Goal: Task Accomplishment & Management: Complete application form

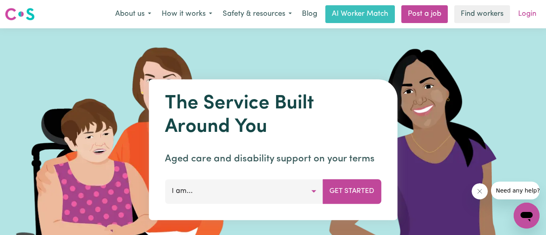
click at [528, 16] on link "Login" at bounding box center [527, 14] width 28 height 18
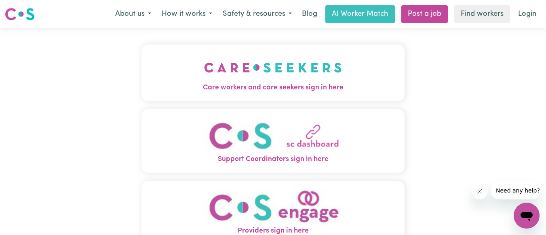
click at [289, 86] on span "Care workers and care seekers sign in here" at bounding box center [272, 87] width 263 height 11
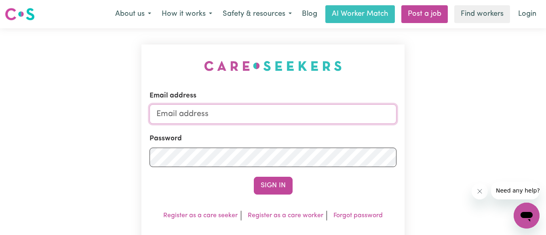
click at [234, 112] on input "Email address" at bounding box center [272, 113] width 247 height 19
type input "[EMAIL_ADDRESS][DOMAIN_NAME]"
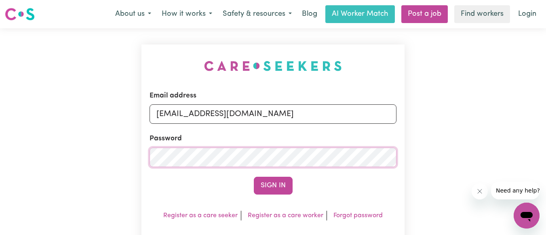
click at [254, 177] on button "Sign In" at bounding box center [273, 186] width 39 height 18
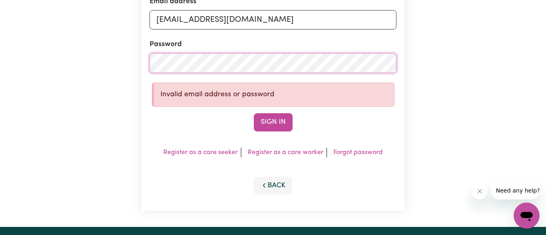
scroll to position [100, 0]
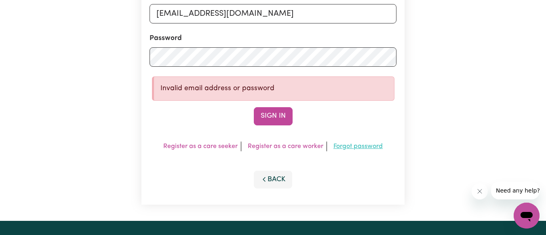
click at [349, 144] on link "Forgot password" at bounding box center [357, 146] width 49 height 6
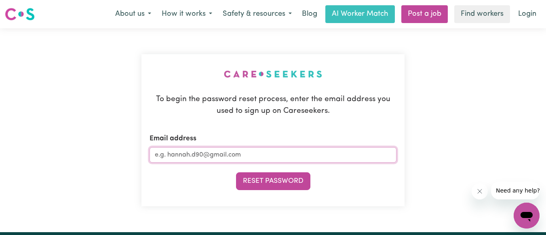
click at [241, 157] on input "Email address" at bounding box center [272, 154] width 247 height 15
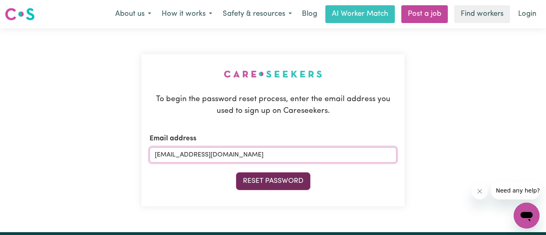
type input "[EMAIL_ADDRESS][DOMAIN_NAME]"
click at [279, 181] on button "Reset Password" at bounding box center [273, 181] width 74 height 18
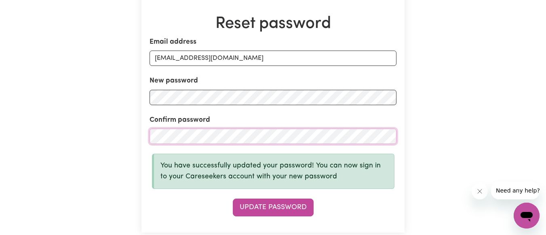
scroll to position [80, 0]
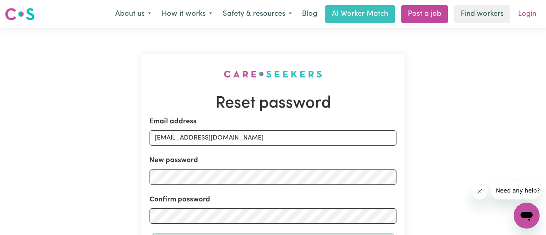
click at [526, 15] on link "Login" at bounding box center [527, 14] width 28 height 18
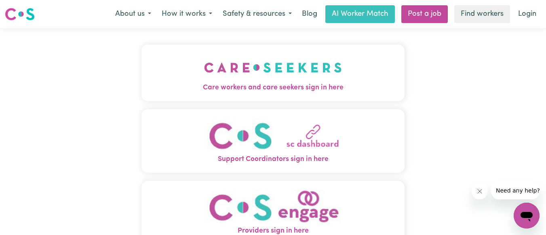
click at [283, 73] on img "Care workers and care seekers sign in here" at bounding box center [273, 68] width 138 height 30
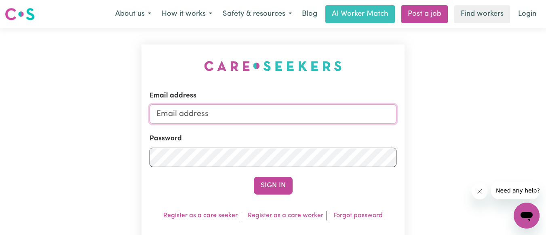
click at [271, 115] on input "Email address" at bounding box center [272, 113] width 247 height 19
type input "[EMAIL_ADDRESS][DOMAIN_NAME]"
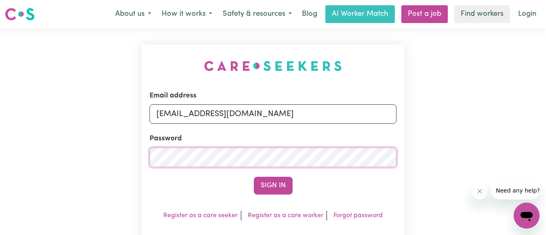
click at [254, 177] on button "Sign In" at bounding box center [273, 186] width 39 height 18
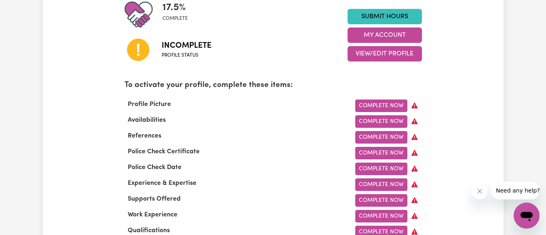
scroll to position [211, 0]
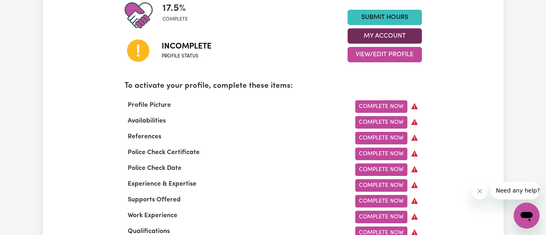
click at [381, 32] on button "My Account" at bounding box center [384, 35] width 74 height 15
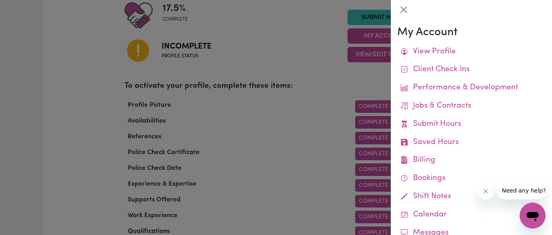
click at [276, 48] on div at bounding box center [276, 117] width 552 height 235
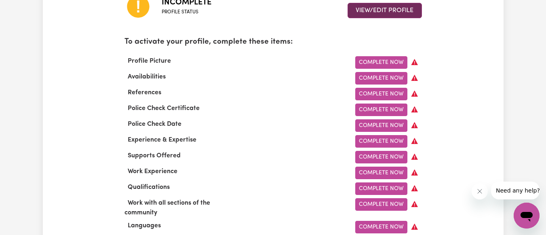
scroll to position [263, 0]
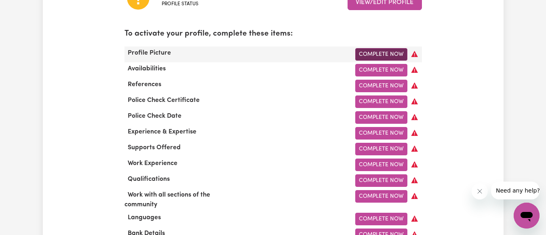
click at [377, 56] on link "Complete Now" at bounding box center [381, 54] width 52 height 13
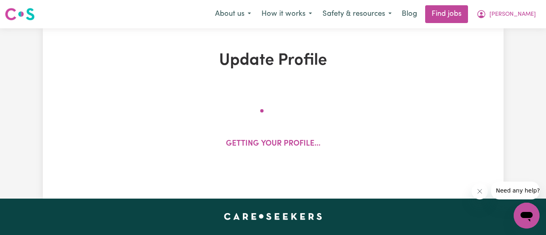
select select "male"
select select "Student Visa"
select select "Studying a healthcare related degree or qualification"
select select "55"
select select "70"
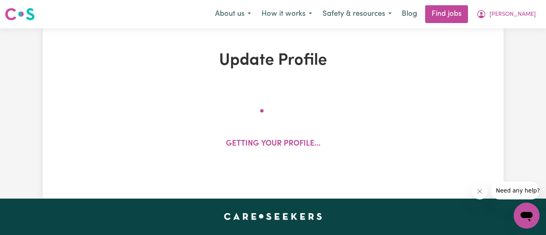
select select "90"
select select "120"
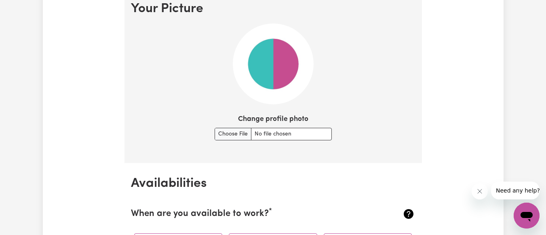
scroll to position [596, 0]
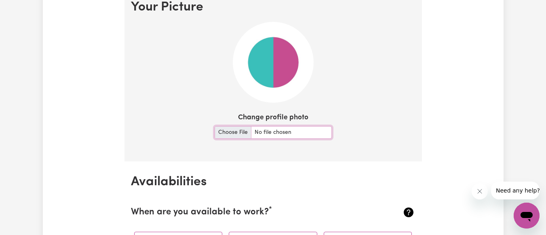
click at [241, 131] on input "Change profile photo" at bounding box center [272, 132] width 117 height 13
click at [237, 134] on input "Change profile photo" at bounding box center [272, 132] width 117 height 13
type input "C:\fakepath\Messenger_creation_1318476738774487~2.jpeg"
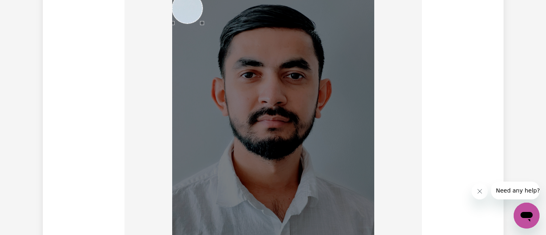
scroll to position [622, 0]
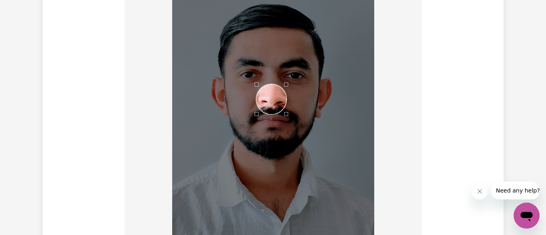
click at [276, 108] on div "Use the arrow keys to move the crop selection area" at bounding box center [271, 99] width 30 height 30
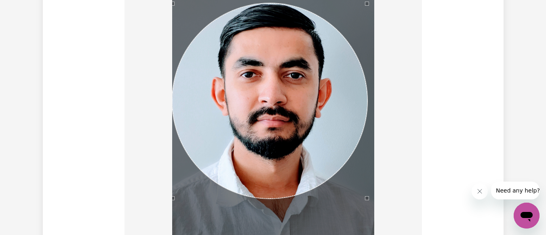
click at [166, 223] on div at bounding box center [273, 129] width 284 height 273
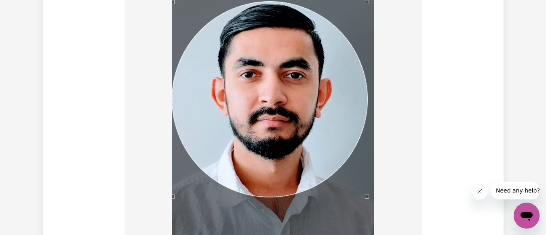
click at [331, 23] on div "Use the arrow keys to move the crop selection area" at bounding box center [269, 99] width 195 height 195
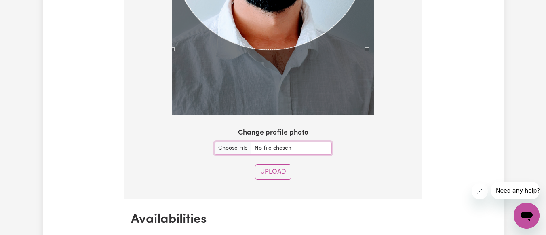
scroll to position [769, 0]
click at [270, 169] on button "Upload" at bounding box center [273, 171] width 36 height 15
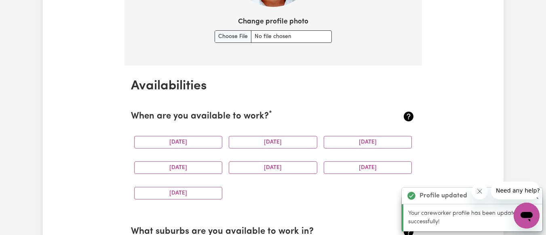
scroll to position [757, 0]
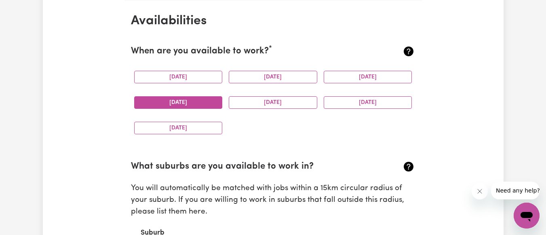
click at [212, 102] on button "Thursday" at bounding box center [178, 102] width 88 height 13
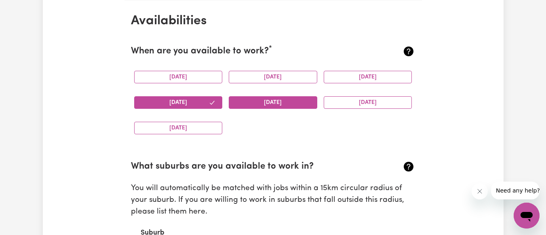
click at [256, 100] on button "Friday" at bounding box center [273, 102] width 88 height 13
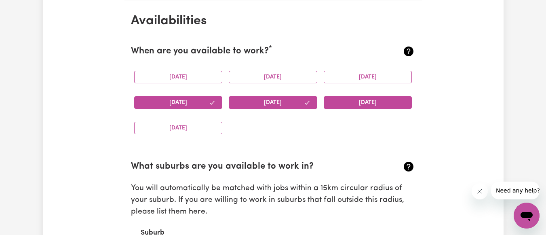
click at [359, 101] on button "Saturday" at bounding box center [368, 102] width 88 height 13
click at [182, 129] on button "Sunday" at bounding box center [178, 128] width 88 height 13
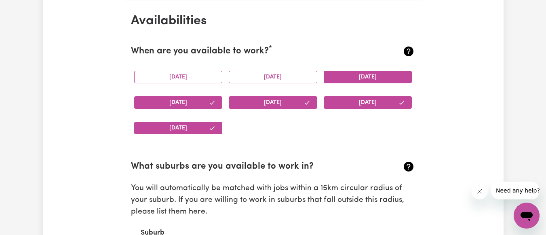
click at [359, 76] on button "Wednesday" at bounding box center [368, 77] width 88 height 13
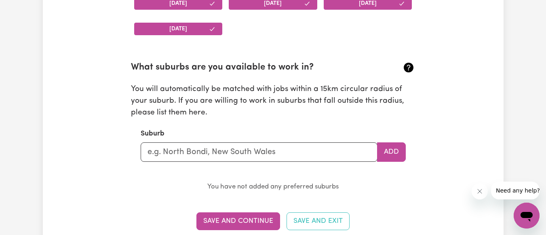
scroll to position [878, 0]
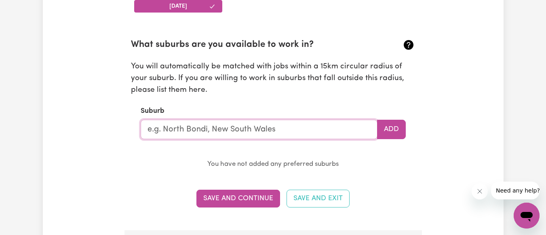
click at [294, 129] on input "text" at bounding box center [259, 129] width 237 height 19
type input "Preston"
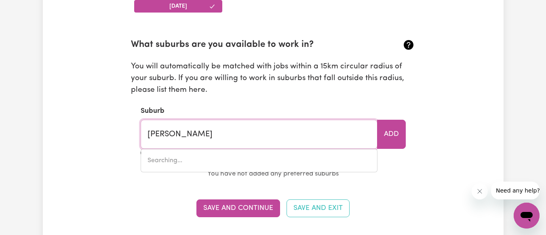
type input "Preston, Queensland, 4352"
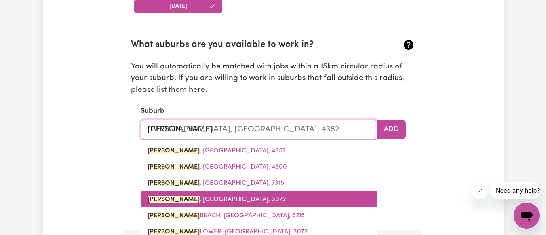
click at [211, 201] on span "PRESTON , Victoria, 3072" at bounding box center [216, 199] width 138 height 6
type input "PRESTON, Victoria, 3072"
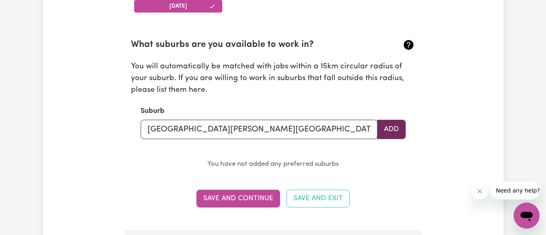
click at [395, 134] on button "Add" at bounding box center [391, 129] width 29 height 19
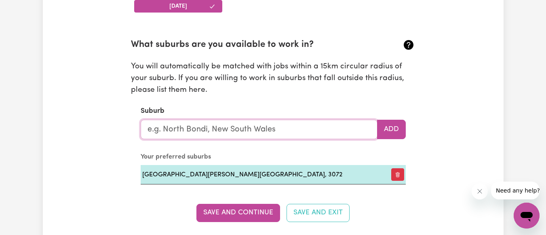
click at [279, 129] on input "text" at bounding box center [259, 129] width 237 height 19
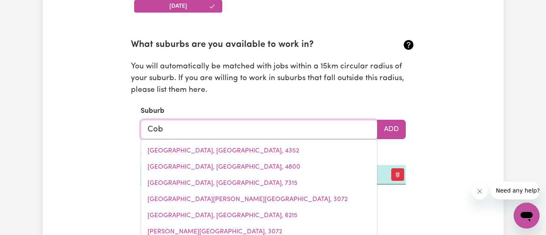
type input "Cobu"
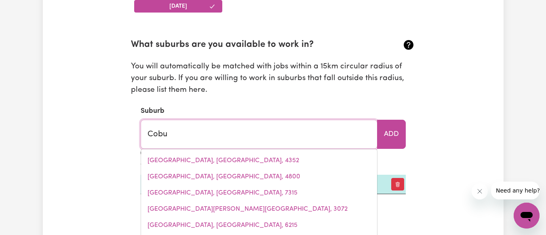
type input "CobuNGRA, Victoria, 3898"
type input "Cobur"
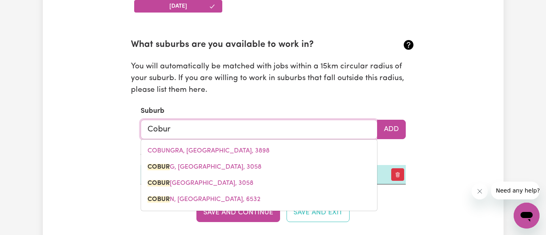
type input "Coburg"
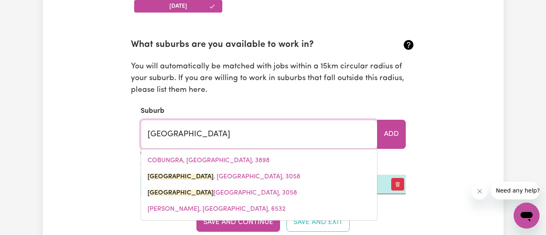
type input "Coburg, Victoria, 3058"
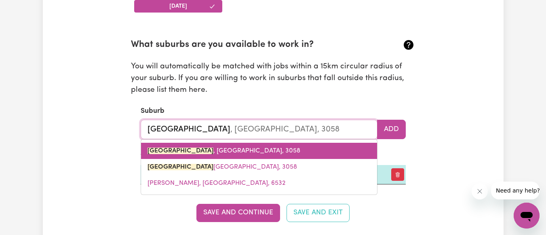
click at [216, 149] on span "COBURG , Victoria, 3058" at bounding box center [223, 150] width 153 height 6
type input "COBURG, Victoria, 3058"
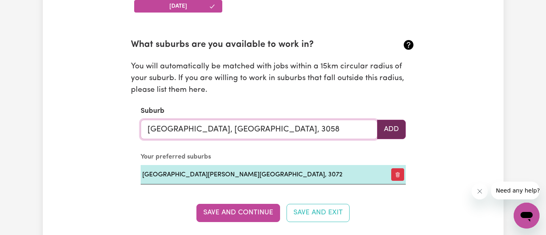
type input "COBURG, Victoria, 3058"
click at [391, 127] on button "Add" at bounding box center [391, 129] width 29 height 19
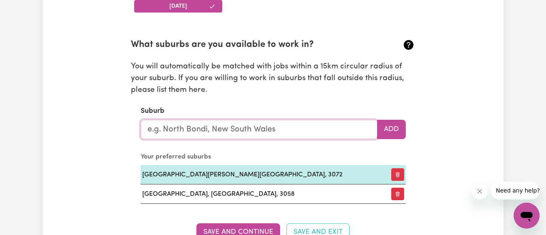
click at [269, 128] on input "text" at bounding box center [259, 129] width 237 height 19
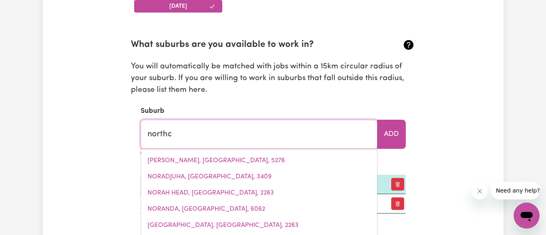
type input "northco"
type input "northcoTE, Victoria, 3070"
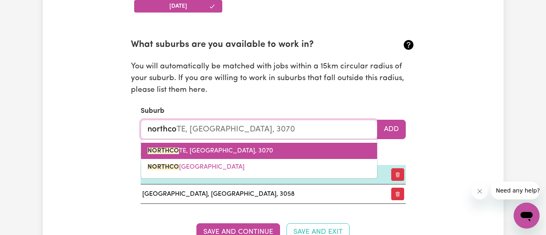
click at [215, 151] on span "NORTHCO TE, Victoria, 3070" at bounding box center [210, 150] width 126 height 6
type input "NORTHCOTE, Victoria, 3070"
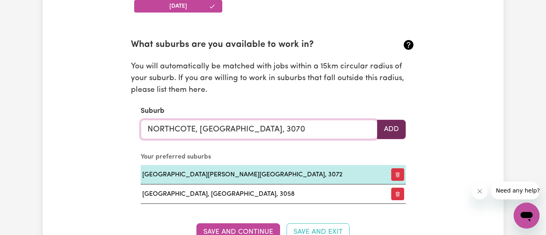
type input "NORTHCOTE, Victoria, 3070"
click at [383, 128] on button "Add" at bounding box center [391, 129] width 29 height 19
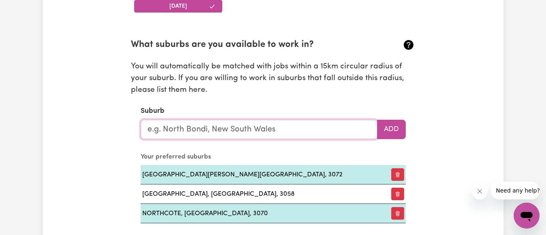
click at [270, 128] on input "text" at bounding box center [259, 129] width 237 height 19
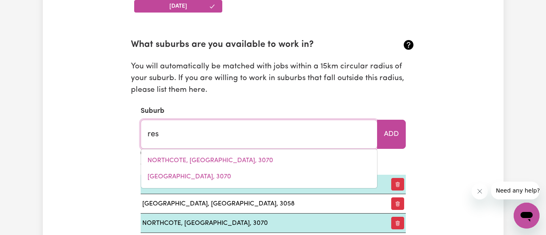
type input "rese"
type input "reseARCH, Victoria, 3095"
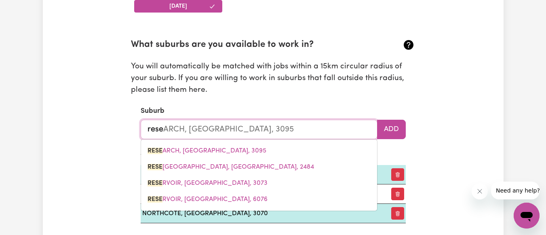
type input "reser"
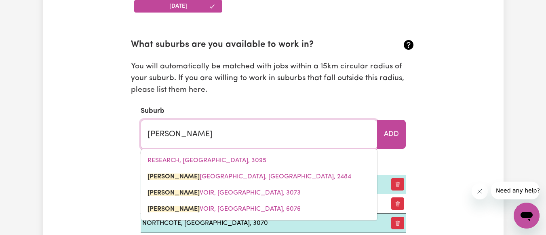
type input "reserVE CREEK, New South Wales, 2484"
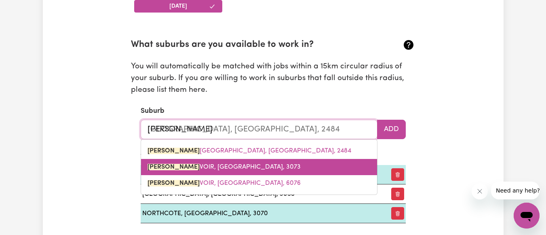
click at [220, 165] on span "RESER VOIR, Victoria, 3073" at bounding box center [223, 167] width 153 height 6
type input "RESERVOIR, Victoria, 3073"
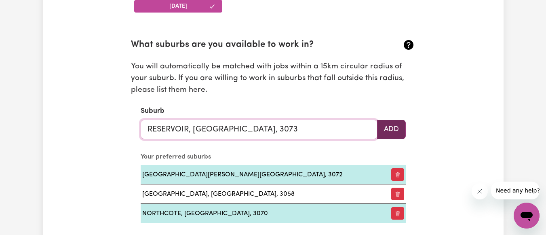
type input "RESERVOIR, Victoria, 3073"
click at [388, 133] on button "Add" at bounding box center [391, 129] width 29 height 19
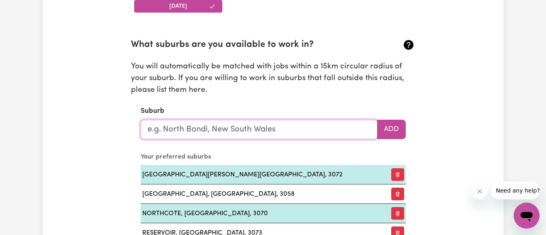
click at [287, 129] on input "text" at bounding box center [259, 129] width 237 height 19
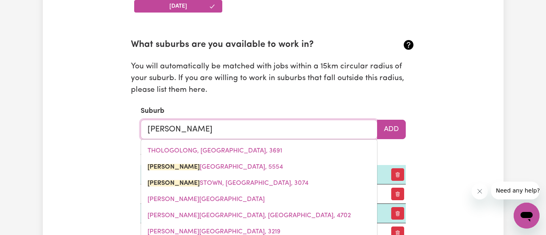
type input "thomas"
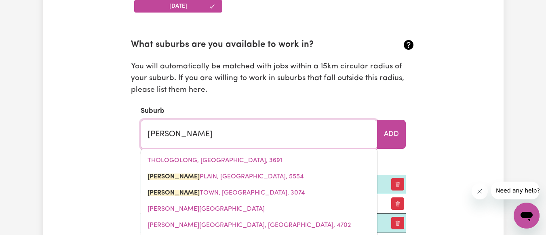
type input "thomas PLAIN, South Australia, 5554"
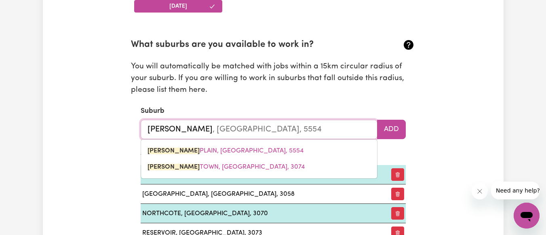
type input "thomast"
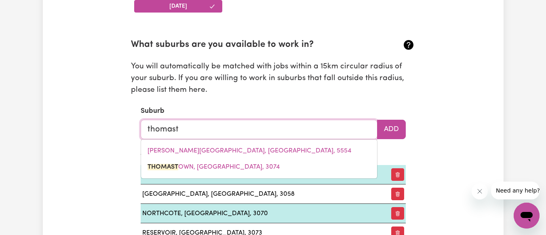
type input "thomasto"
type input "thomastoWN, Victoria, 3074"
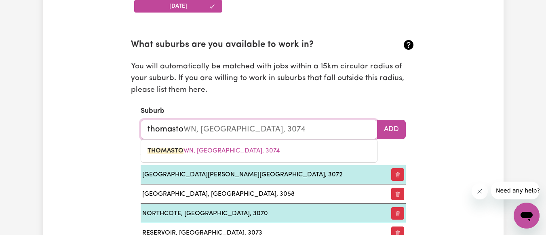
type input "thomastow"
type input "thomastowN, Victoria, 3074"
type input "thomastown"
type input "thomastown, Victoria, 3074"
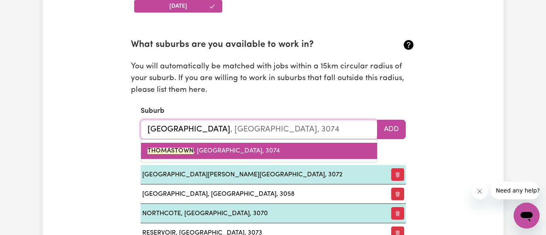
click at [229, 152] on span "THOMASTOWN , Victoria, 3074" at bounding box center [213, 150] width 132 height 6
type input "THOMASTOWN, Victoria, 3074"
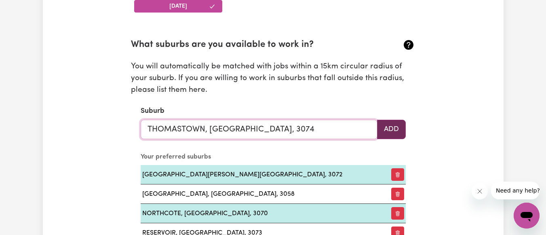
type input "THOMASTOWN, Victoria, 3074"
click at [398, 130] on button "Add" at bounding box center [391, 129] width 29 height 19
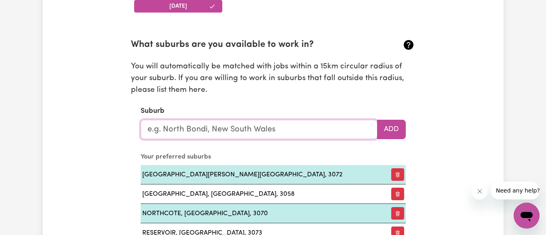
click at [314, 131] on input "text" at bounding box center [259, 129] width 237 height 19
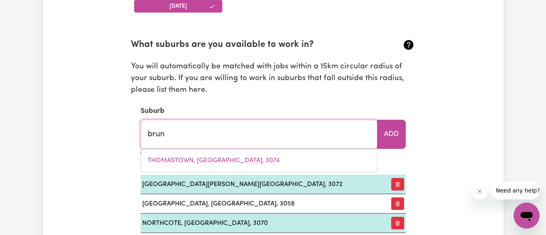
type input "bruns"
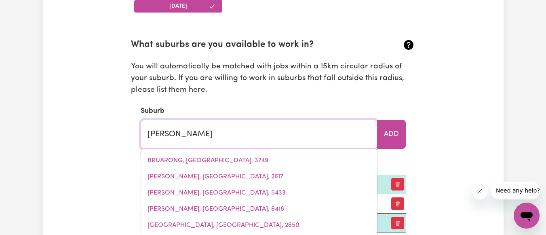
type input "brunsWICK, Victoria, 3056"
type input "brunsw"
type input "brunswICK, Victoria, 3056"
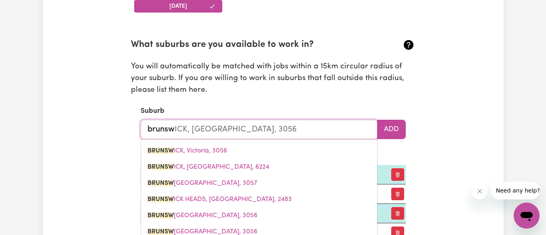
type input "brunswi"
type input "brunswiCK, Victoria, 3056"
type input "brunswic"
type input "brunswicK, Victoria, 3056"
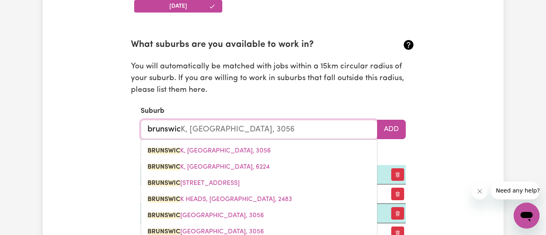
type input "brunswick"
type input "brunswick, Victoria, 3056"
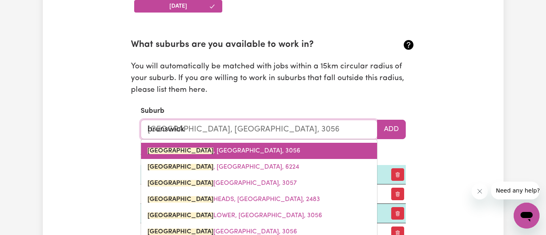
click at [241, 151] on link "BRUNSWICK , Victoria, 3056" at bounding box center [259, 151] width 236 height 16
type input "BRUNSWICK, Victoria, 3056"
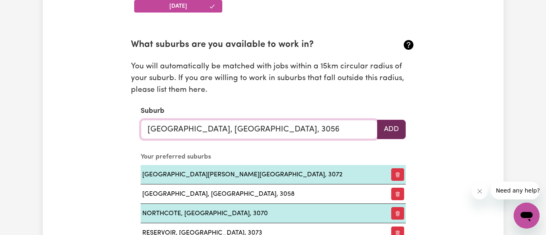
type input "BRUNSWICK, Victoria, 3056"
click at [388, 127] on button "Add" at bounding box center [391, 129] width 29 height 19
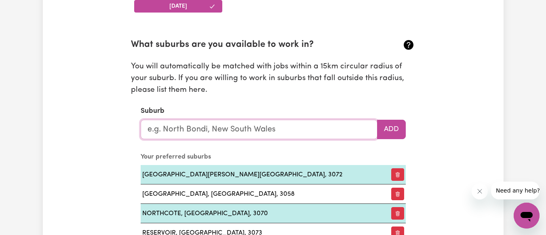
click at [287, 129] on input "text" at bounding box center [259, 129] width 237 height 19
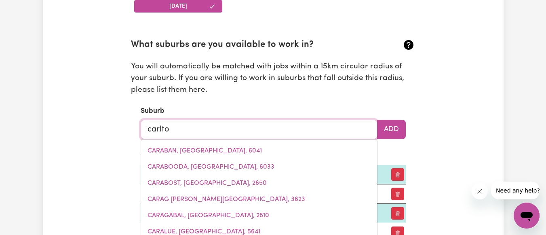
type input "carlton"
type input "carlton, New South Wales, 2218"
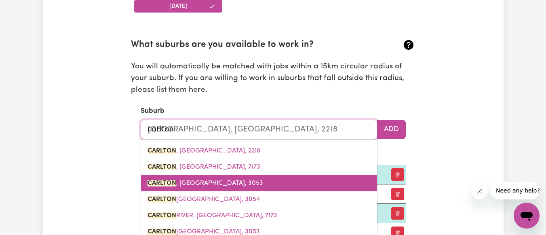
click at [212, 186] on span "CARLTON , Victoria, 3053" at bounding box center [205, 183] width 116 height 6
type input "CARLTON, Victoria, 3053"
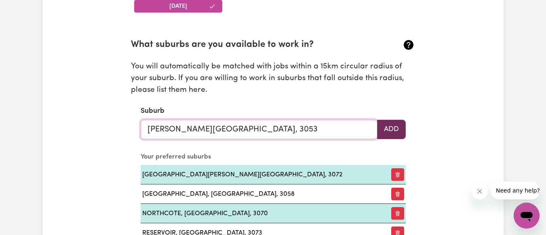
type input "CARLTON, Victoria, 3053"
click at [391, 128] on button "Add" at bounding box center [391, 129] width 29 height 19
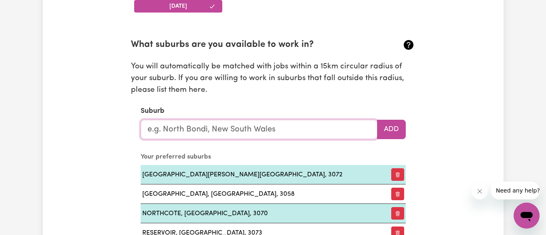
click at [287, 129] on input "text" at bounding box center [259, 129] width 237 height 19
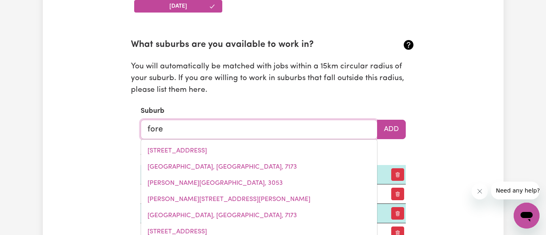
type input "fores"
type input "foresHORES, Queensland, 4678"
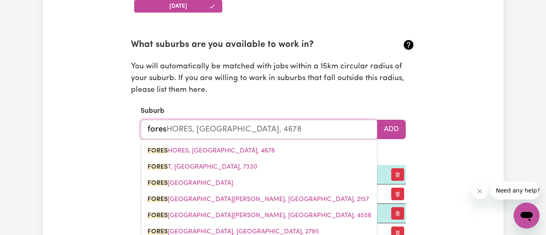
type input "forest"
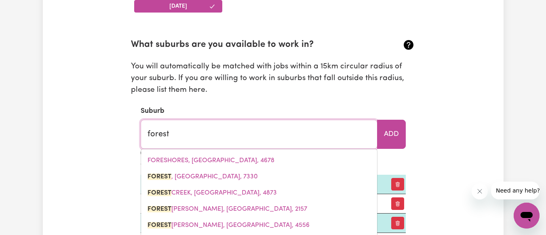
type input "forest, Tasmania, 7330"
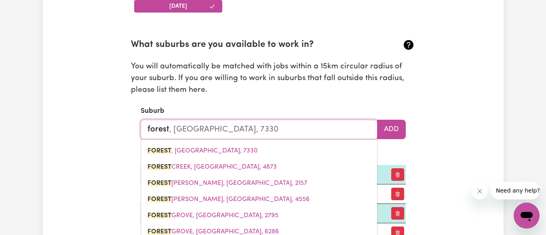
type input "foresth"
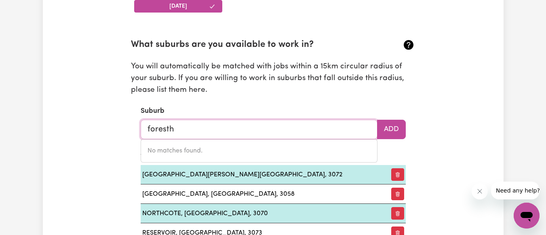
type input "forest"
type input "forest, Tasmania, 7330"
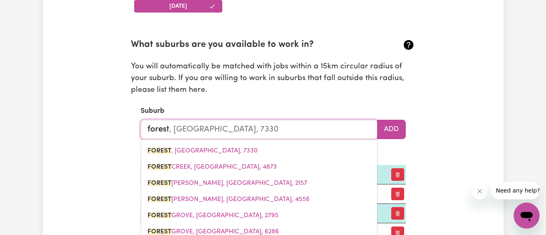
type input "forest"
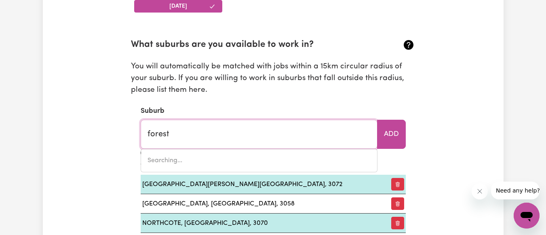
type input "forest CREEK, Queensland, 4873"
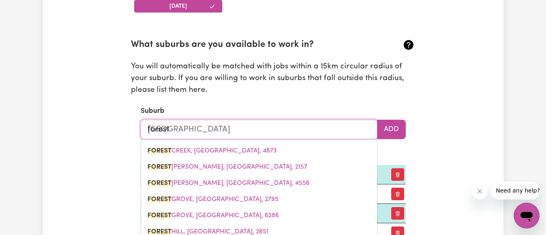
type input "forest h"
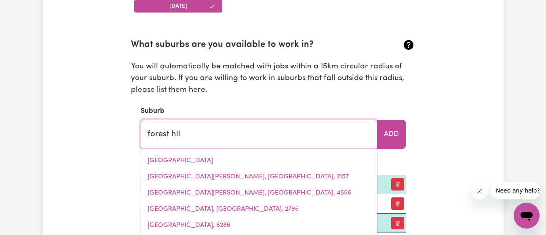
type input "forest hill"
type input "forest hill, New South Wales, 2651"
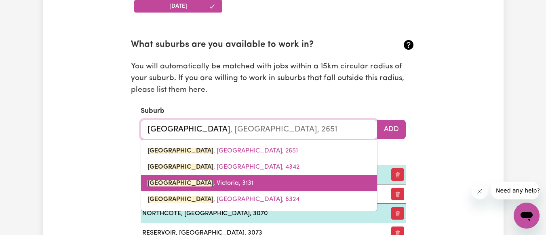
click at [217, 187] on link "FOREST HILL , Victoria, 3131" at bounding box center [259, 183] width 236 height 16
type input "FOREST HILL, Victoria, 3131"
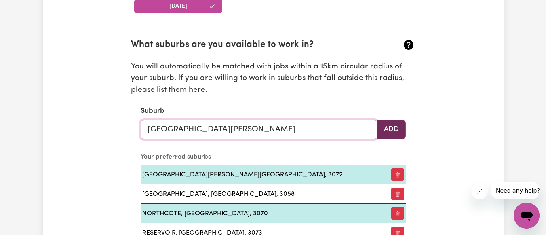
type input "FOREST HILL, Victoria, 3131"
click at [391, 127] on button "Add" at bounding box center [391, 129] width 29 height 19
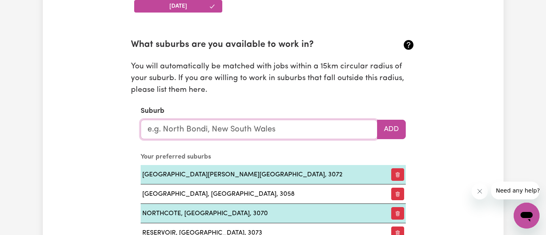
click at [270, 132] on input "text" at bounding box center [259, 129] width 237 height 19
type input "box"
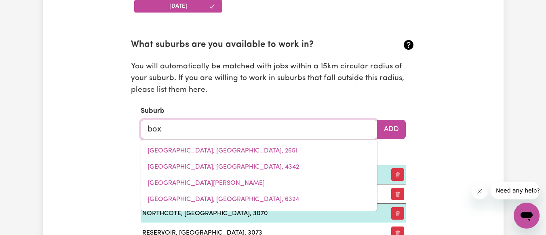
type input "box HEAD, New South Wales, 2257"
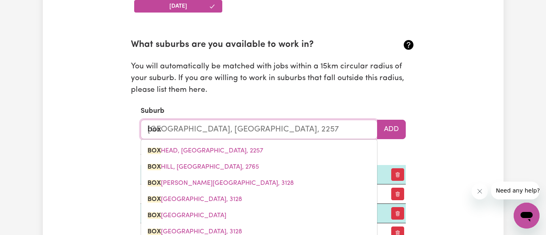
type input "boxh"
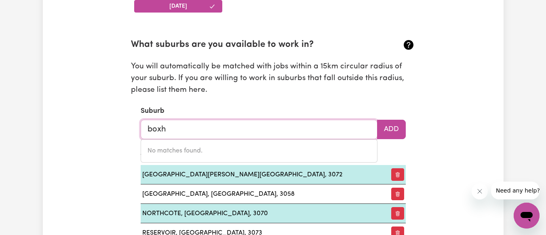
type input "box"
type input "box HEAD, New South Wales, 2257"
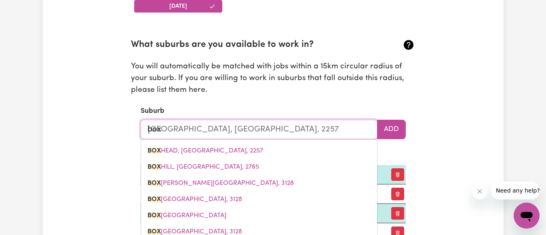
type input "box"
type input "box HEAD, New South Wales, 2257"
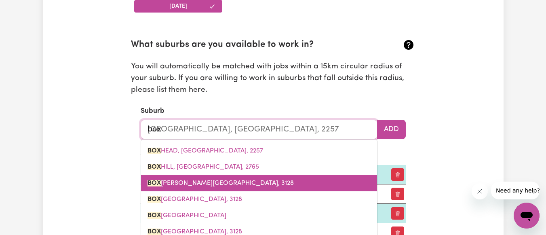
click at [193, 186] on span "BOX HILL, Victoria, 3128" at bounding box center [220, 183] width 146 height 6
type input "BOX HILL, Victoria, 3128"
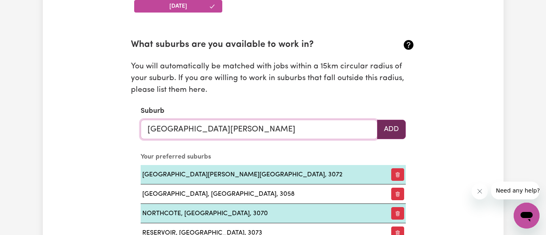
type input "BOX HILL, Victoria, 3128"
click at [388, 128] on button "Add" at bounding box center [391, 129] width 29 height 19
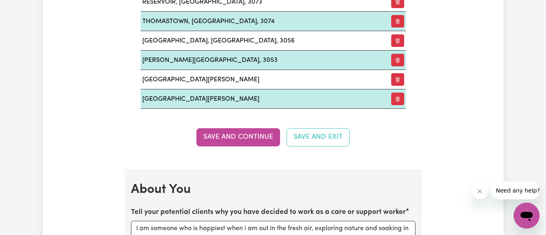
scroll to position [1109, 0]
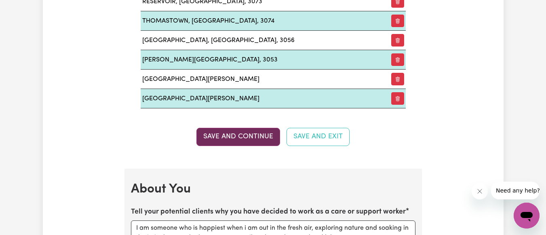
click at [247, 137] on button "Save and Continue" at bounding box center [238, 137] width 84 height 18
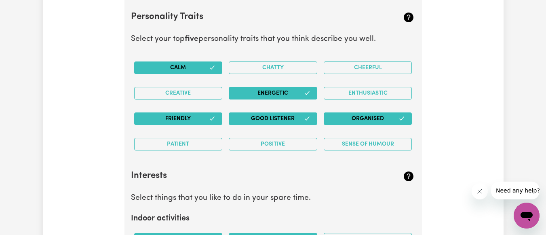
scroll to position [1476, 0]
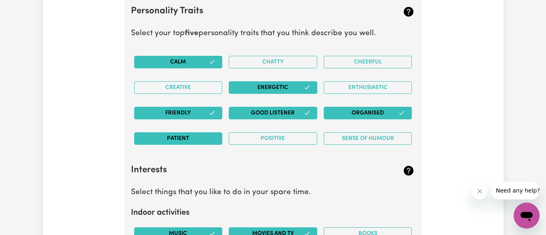
click at [198, 137] on button "Patient" at bounding box center [178, 138] width 88 height 13
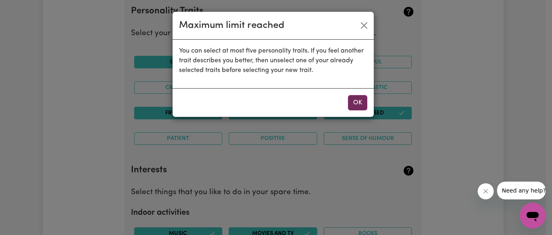
click at [358, 104] on button "OK" at bounding box center [357, 102] width 19 height 15
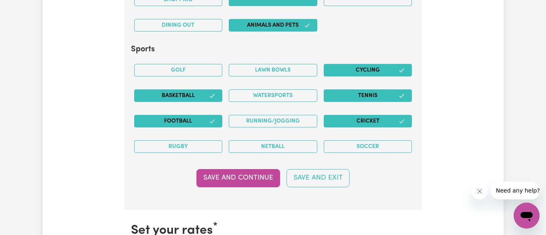
scroll to position [1857, 0]
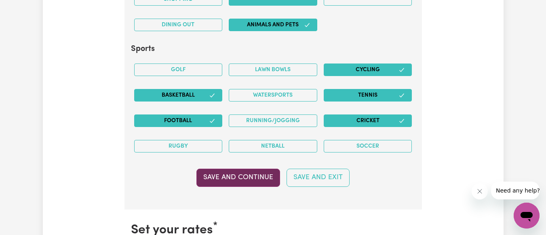
click at [255, 177] on button "Save and Continue" at bounding box center [238, 177] width 84 height 18
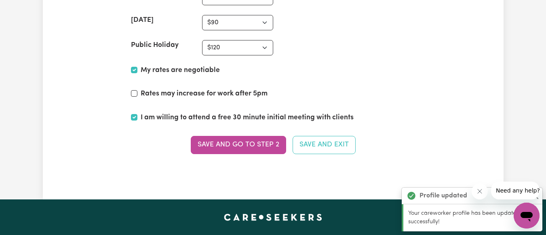
scroll to position [2174, 0]
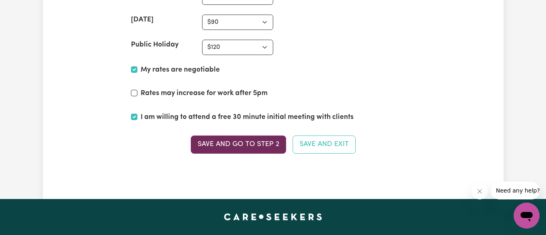
click at [259, 145] on button "Save and go to Step 2" at bounding box center [238, 144] width 95 height 18
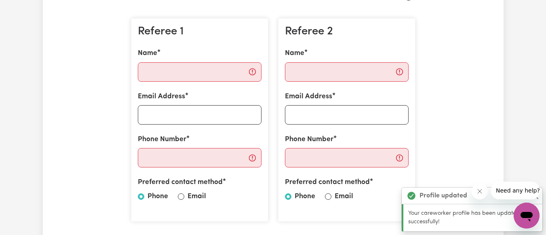
scroll to position [232, 0]
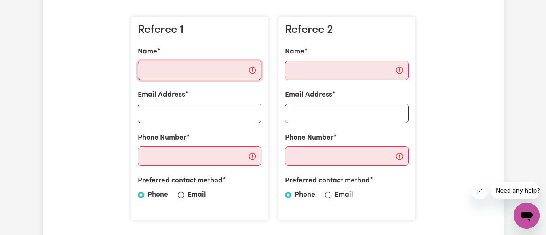
click at [212, 71] on input "Name" at bounding box center [200, 70] width 124 height 19
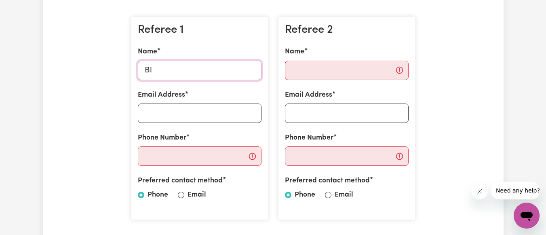
type input "B"
type input "Saugat KC"
click at [207, 113] on input "Email Address" at bounding box center [200, 112] width 124 height 19
type input "h"
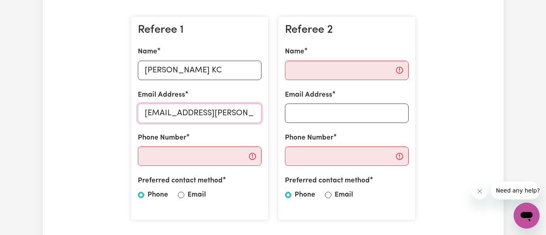
scroll to position [0, 2]
type input "hodophile.saugat@gmail.com"
click at [183, 160] on input "Phone Number" at bounding box center [200, 155] width 124 height 19
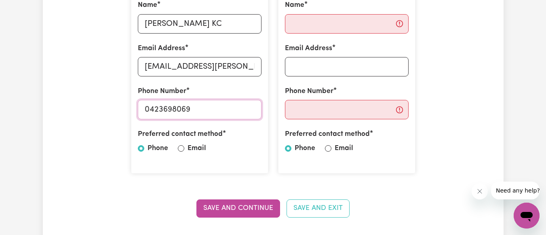
scroll to position [279, 0]
type input "0423698069"
click at [180, 148] on input "Email" at bounding box center [181, 148] width 6 height 6
radio input "true"
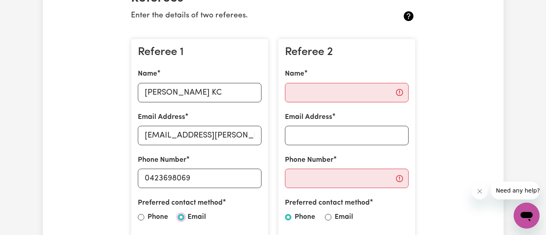
scroll to position [206, 0]
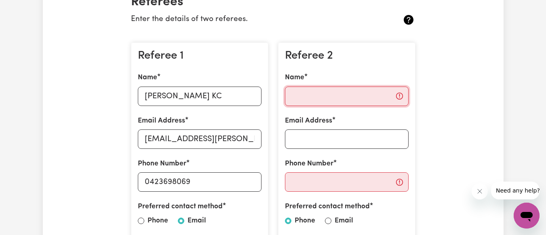
click at [328, 90] on input "Name" at bounding box center [347, 95] width 124 height 19
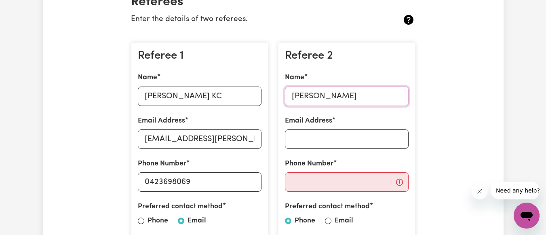
type input "Sujata Rimal"
type input "rimalsuzata44@gmail.com"
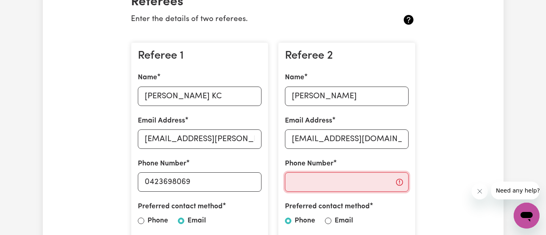
type input "0413039224"
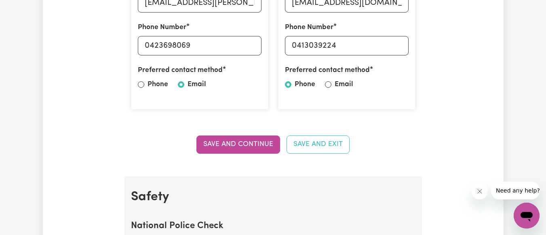
scroll to position [343, 0]
click at [328, 85] on input "Email" at bounding box center [328, 84] width 6 height 6
radio input "true"
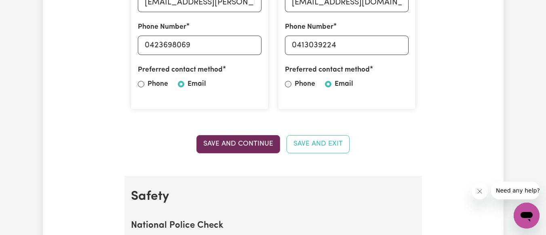
click at [256, 144] on button "Save and Continue" at bounding box center [238, 144] width 84 height 18
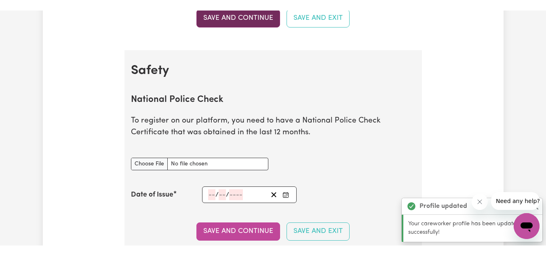
scroll to position [519, 0]
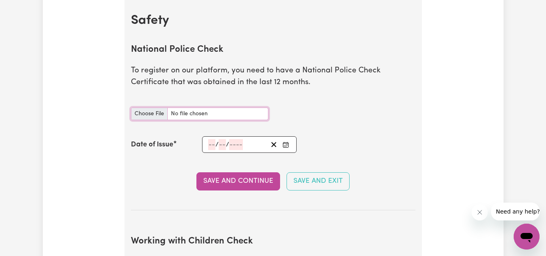
click at [152, 111] on input "National Police Check document" at bounding box center [199, 113] width 137 height 13
type input "C:\fakepath\report_acharya_11788699-6024150.pdf"
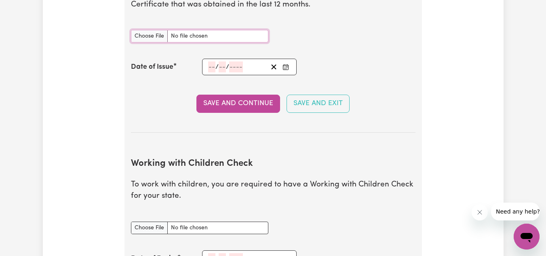
scroll to position [595, 0]
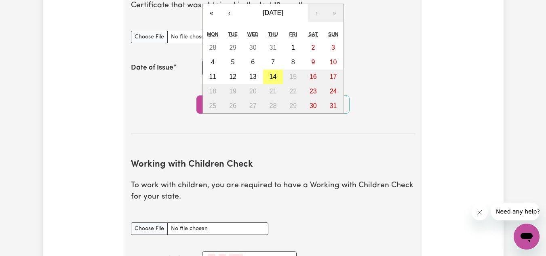
click at [212, 68] on div "/ / « ‹ August 2025 › » Mon Tue Wed Thu Fri Sat Sun 28 29 30 31 1 2 3 4 5 6 7 8…" at bounding box center [249, 67] width 95 height 17
click at [233, 65] on abbr "5" at bounding box center [233, 62] width 4 height 7
type input "2025-08-05"
type input "5"
type input "8"
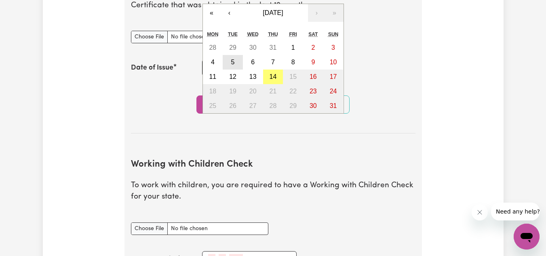
type input "2025"
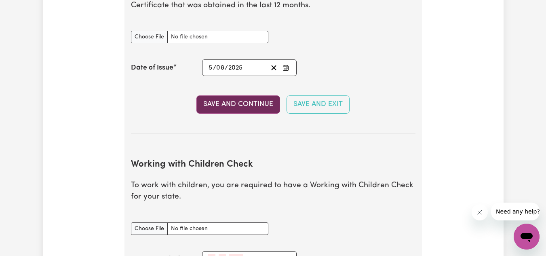
click at [254, 101] on button "Save and Continue" at bounding box center [238, 104] width 84 height 18
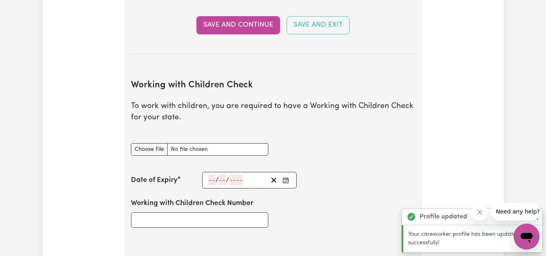
scroll to position [742, 0]
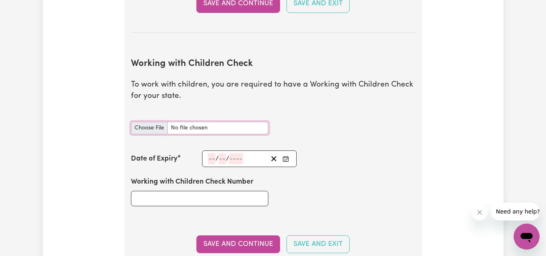
click at [156, 126] on input "Working with Children Check document" at bounding box center [199, 128] width 137 height 13
click at [153, 125] on input "Working with Children Check document" at bounding box center [199, 128] width 137 height 13
click at [146, 129] on input "Working with Children Check document" at bounding box center [199, 128] width 137 height 13
click at [146, 128] on input "Working with Children Check document" at bounding box center [199, 128] width 137 height 13
click at [153, 128] on input "Working with Children Check document" at bounding box center [199, 128] width 137 height 13
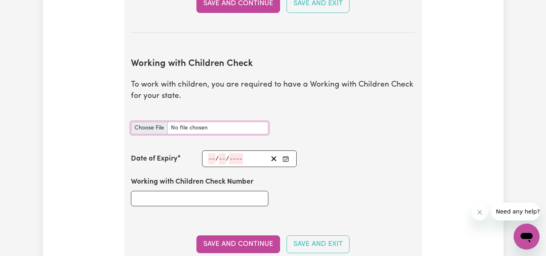
click at [156, 126] on input "Working with Children Check document" at bounding box center [199, 128] width 137 height 13
click at [153, 128] on input "Working with Children Check document" at bounding box center [199, 128] width 137 height 13
type input "C:\fakepath\IMG_4850 (2).PNG"
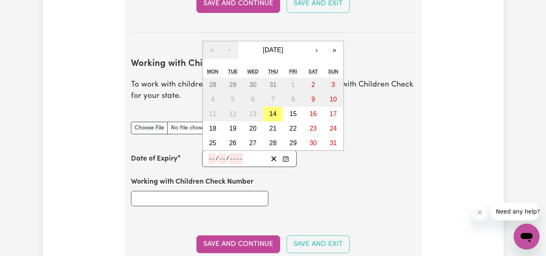
click at [214, 160] on input "number" at bounding box center [211, 158] width 7 height 11
click at [333, 51] on button "»" at bounding box center [335, 50] width 18 height 18
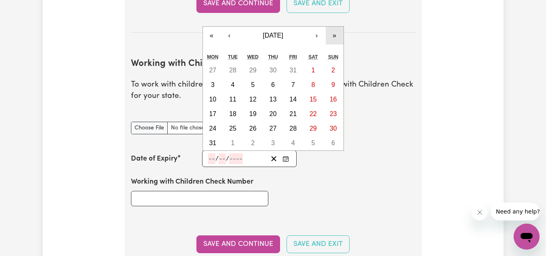
click at [331, 35] on button "»" at bounding box center [335, 36] width 18 height 18
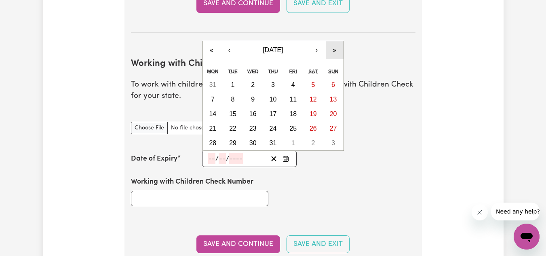
click at [337, 54] on button "»" at bounding box center [335, 50] width 18 height 18
click at [229, 48] on button "‹" at bounding box center [230, 50] width 18 height 18
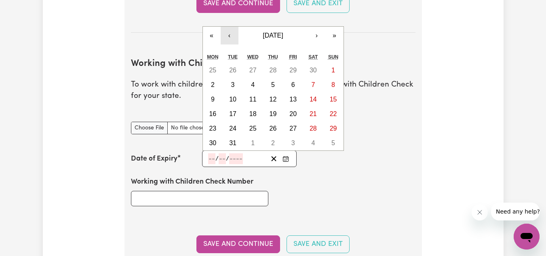
click at [231, 38] on button "‹" at bounding box center [230, 36] width 18 height 18
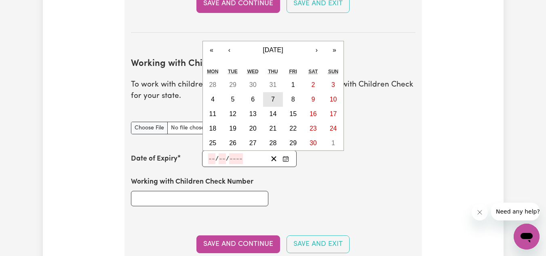
click at [273, 97] on abbr "7" at bounding box center [273, 99] width 4 height 7
type input "2029-06-07"
type input "7"
type input "6"
type input "2029"
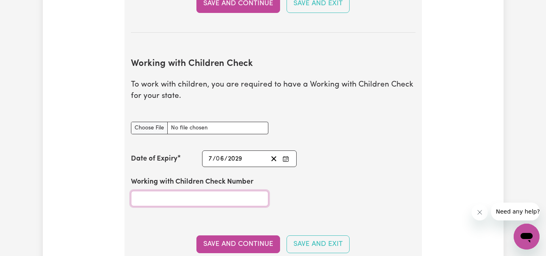
click at [212, 198] on input "Working with Children Check Number" at bounding box center [199, 198] width 137 height 15
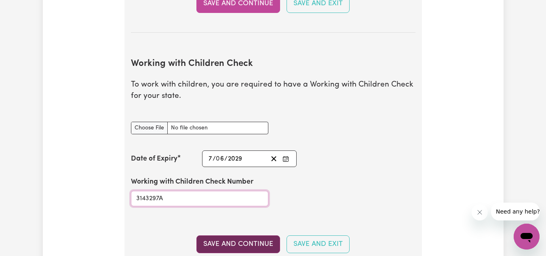
type input "3143297A"
click at [259, 234] on button "Save and Continue" at bounding box center [238, 244] width 84 height 18
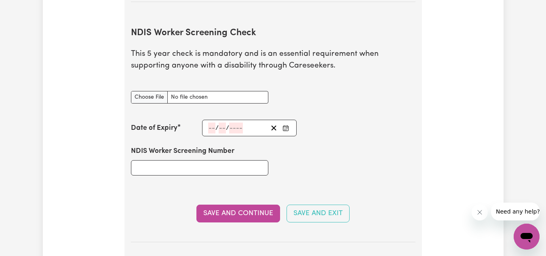
scroll to position [1058, 0]
click at [147, 99] on input "NDIS Worker Screening Check document" at bounding box center [199, 96] width 137 height 13
type input "C:\fakepath\Screenshot_20241204-135202(1).png"
click at [217, 164] on input "NDIS Worker Screening Number" at bounding box center [199, 167] width 137 height 15
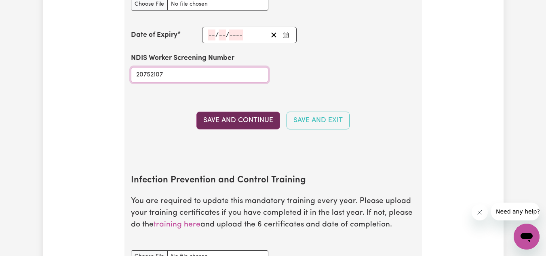
type input "20752107"
click at [250, 121] on button "Save and Continue" at bounding box center [238, 120] width 84 height 18
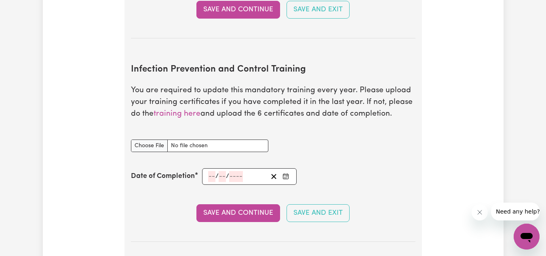
scroll to position [1307, 0]
click at [246, 10] on button "Save and Continue" at bounding box center [238, 10] width 84 height 18
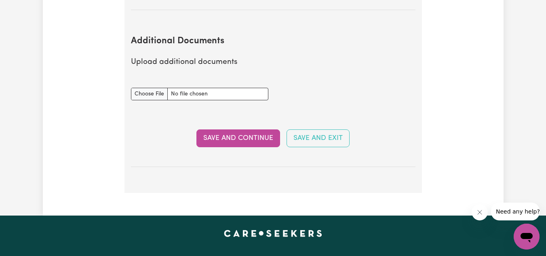
scroll to position [1538, 0]
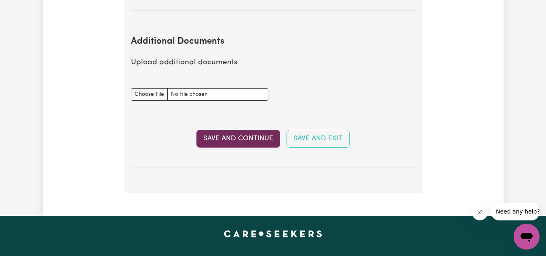
click at [229, 140] on button "Save and Continue" at bounding box center [238, 139] width 84 height 18
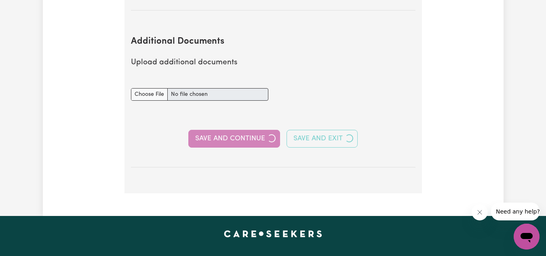
select select "Certificate III (Individual Support)"
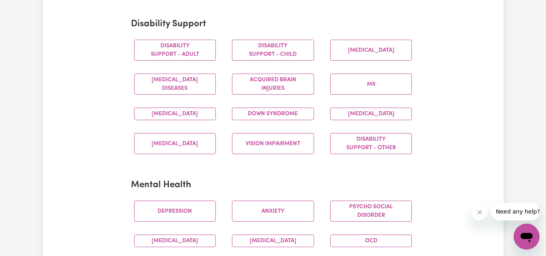
scroll to position [346, 0]
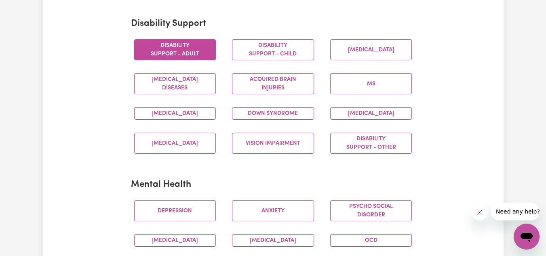
click at [204, 51] on button "Disability support - Adult" at bounding box center [175, 49] width 82 height 21
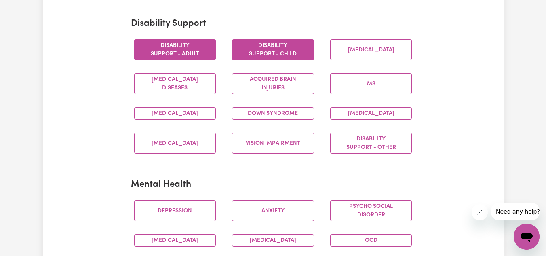
click at [273, 52] on button "Disability support - Child" at bounding box center [273, 49] width 82 height 21
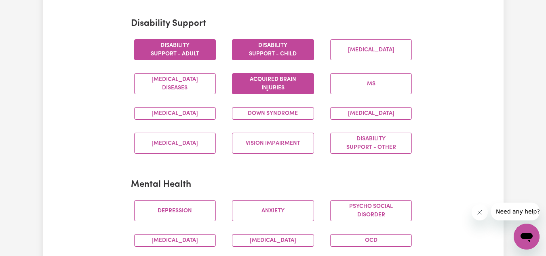
click at [279, 83] on button "Acquired Brain Injuries" at bounding box center [273, 83] width 82 height 21
click at [190, 120] on button "Autism" at bounding box center [175, 113] width 82 height 13
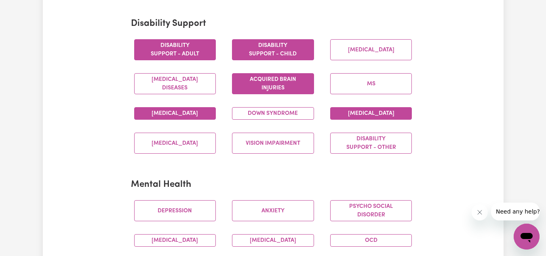
click at [387, 120] on button "Intellectual Disability" at bounding box center [371, 113] width 82 height 13
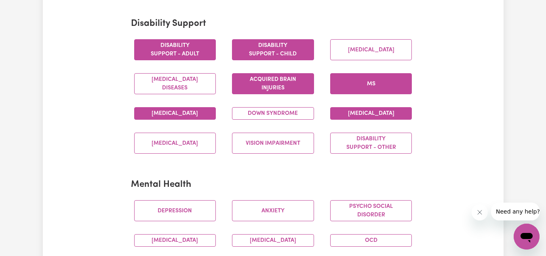
click at [362, 90] on button "MS" at bounding box center [371, 83] width 82 height 21
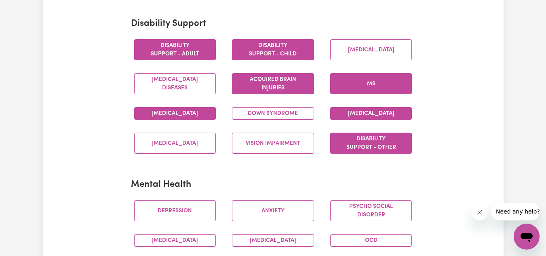
click at [355, 153] on button "Disability support - Other" at bounding box center [371, 142] width 82 height 21
click at [259, 120] on button "Down syndrome" at bounding box center [273, 113] width 82 height 13
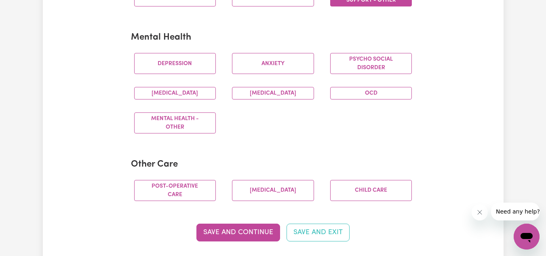
scroll to position [495, 0]
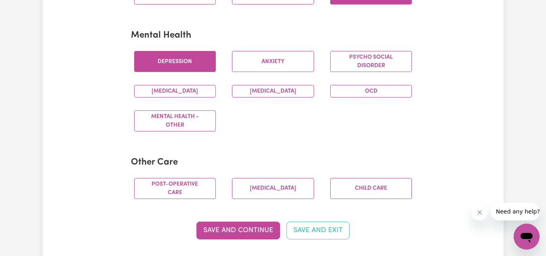
click at [201, 72] on button "Depression" at bounding box center [175, 61] width 82 height 21
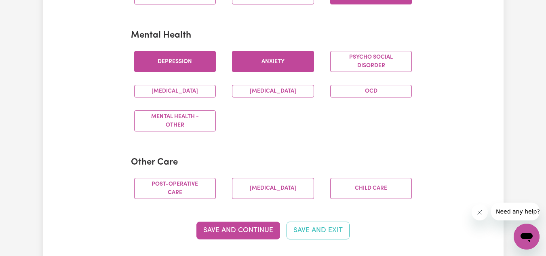
click at [276, 69] on button "Anxiety" at bounding box center [273, 61] width 82 height 21
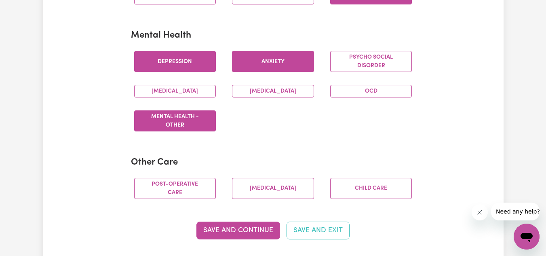
click at [202, 128] on button "Mental Health - Other" at bounding box center [175, 120] width 82 height 21
click at [378, 97] on button "OCD" at bounding box center [371, 91] width 82 height 13
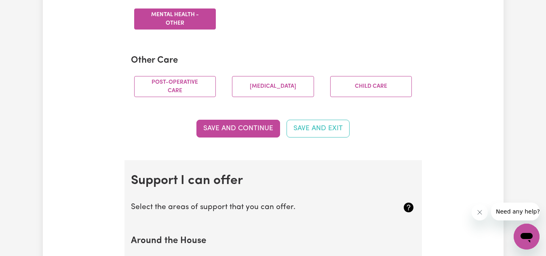
scroll to position [597, 0]
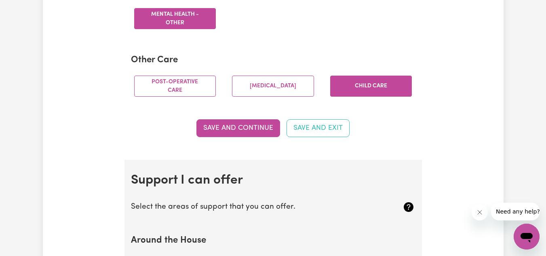
click at [371, 95] on button "Child care" at bounding box center [371, 86] width 82 height 21
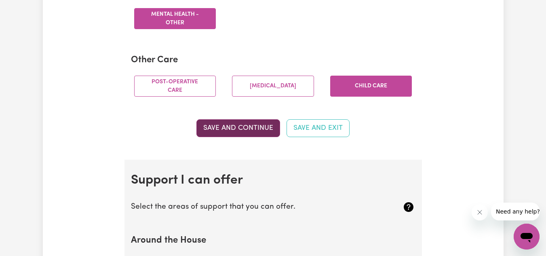
click at [261, 137] on button "Save and Continue" at bounding box center [238, 128] width 84 height 18
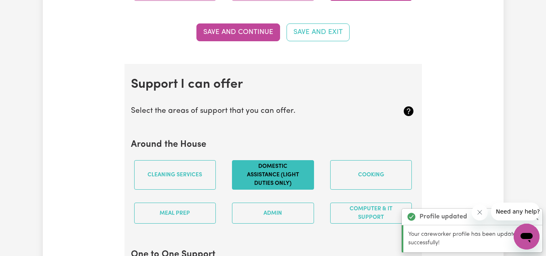
scroll to position [765, 0]
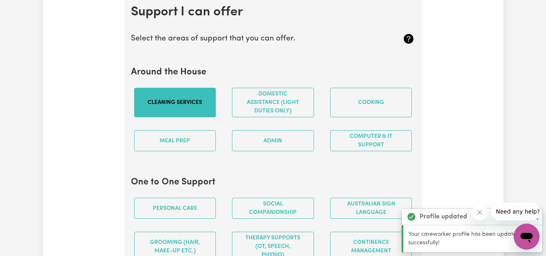
click at [196, 107] on button "Cleaning services" at bounding box center [175, 102] width 82 height 29
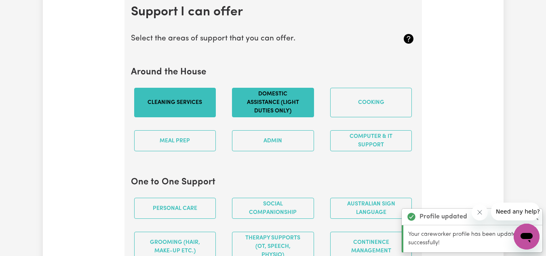
click at [259, 114] on button "Domestic assistance (light duties only)" at bounding box center [273, 102] width 82 height 29
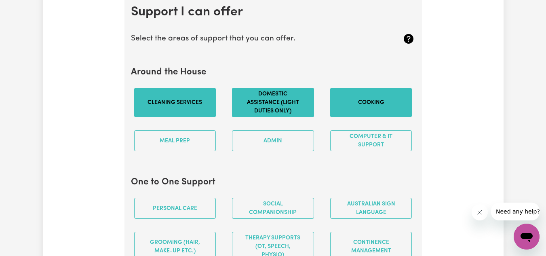
click at [370, 109] on button "Cooking" at bounding box center [371, 102] width 82 height 29
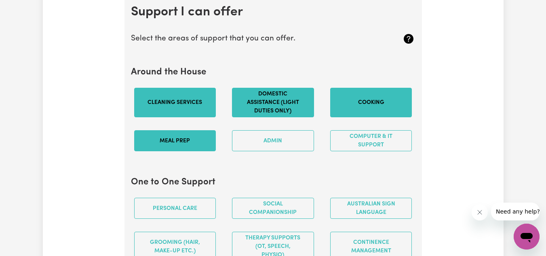
click at [196, 151] on button "Meal prep" at bounding box center [175, 140] width 82 height 21
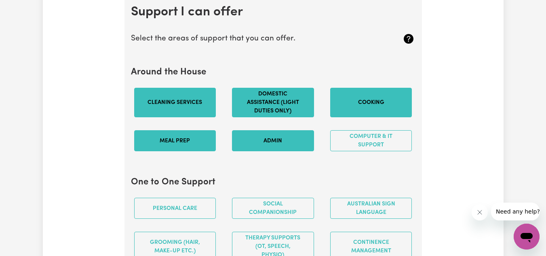
click at [287, 151] on button "Admin" at bounding box center [273, 140] width 82 height 21
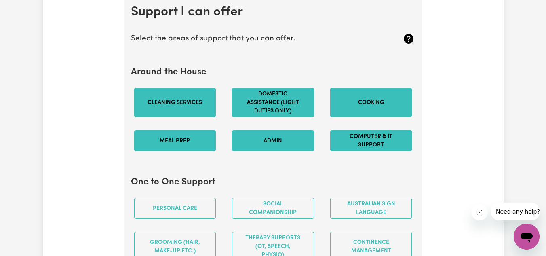
click at [375, 151] on button "Computer & IT Support" at bounding box center [371, 140] width 82 height 21
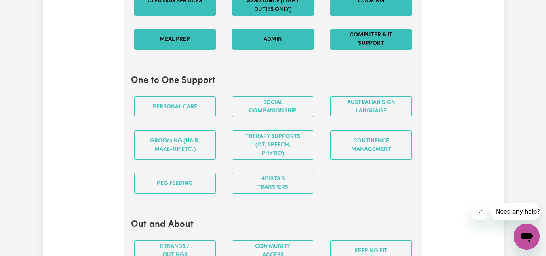
scroll to position [872, 0]
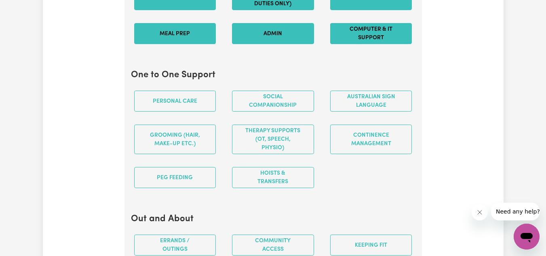
click at [371, 41] on button "Computer & IT Support" at bounding box center [371, 33] width 82 height 21
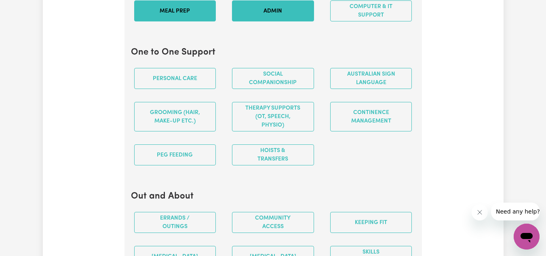
scroll to position [895, 0]
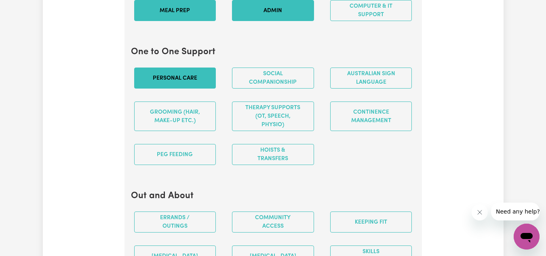
click at [197, 88] on button "Personal care" at bounding box center [175, 77] width 82 height 21
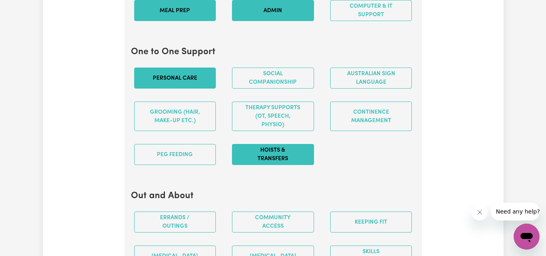
click at [277, 165] on button "Hoists & transfers" at bounding box center [273, 154] width 82 height 21
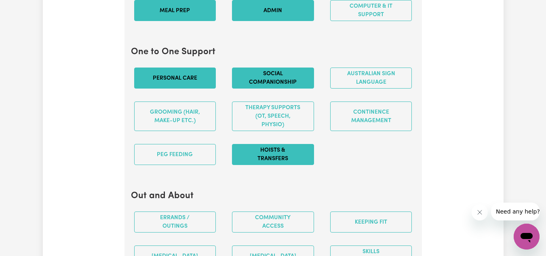
click at [290, 88] on button "Social companionship" at bounding box center [273, 77] width 82 height 21
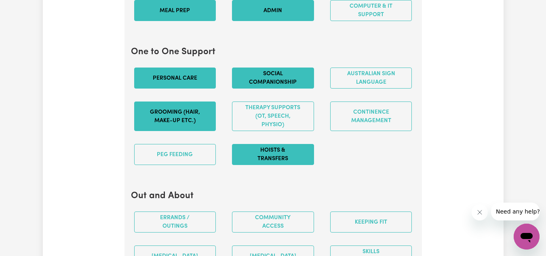
click at [173, 116] on button "Grooming (hair, make-up etc.)" at bounding box center [175, 115] width 82 height 29
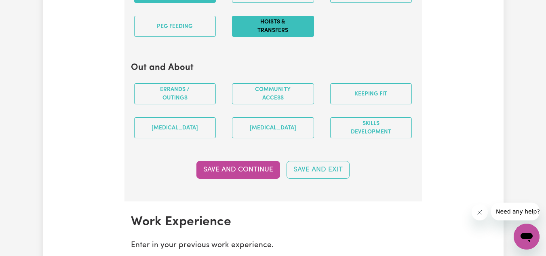
scroll to position [1024, 0]
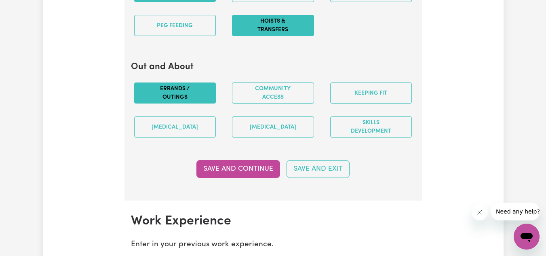
click at [196, 99] on button "Errands / Outings" at bounding box center [175, 92] width 82 height 21
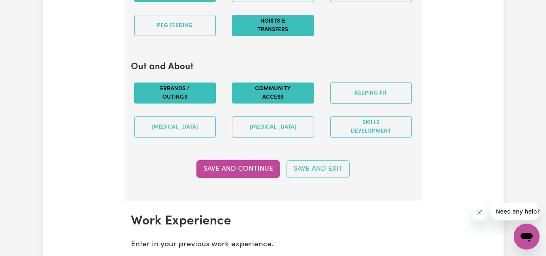
click at [263, 103] on button "Community access" at bounding box center [273, 92] width 82 height 21
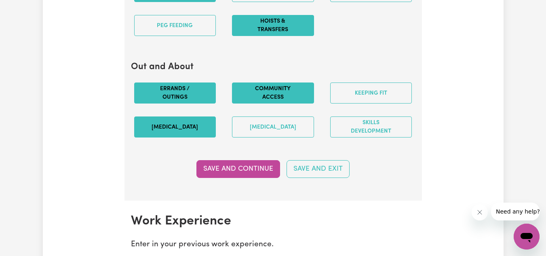
click at [189, 137] on button "Art therapy" at bounding box center [175, 126] width 82 height 21
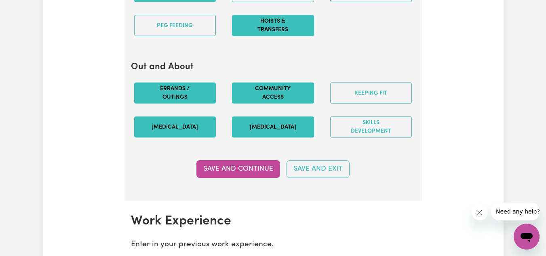
click at [279, 128] on button "Music therapy" at bounding box center [273, 126] width 82 height 21
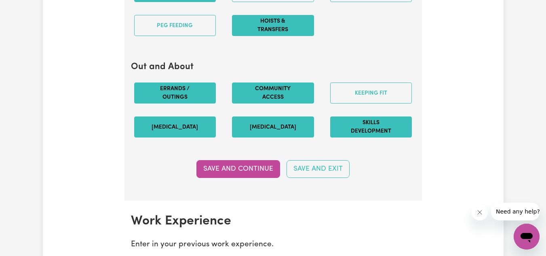
click at [368, 137] on button "Skills Development" at bounding box center [371, 126] width 82 height 21
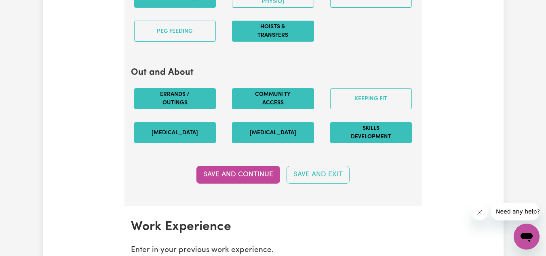
scroll to position [1185, 0]
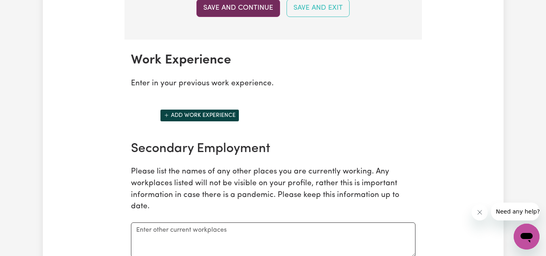
click at [253, 15] on button "Save and Continue" at bounding box center [238, 8] width 84 height 18
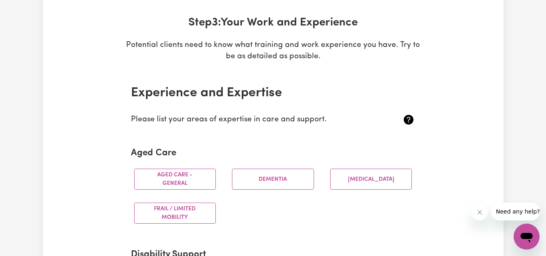
scroll to position [0, 0]
